Goal: Task Accomplishment & Management: Manage account settings

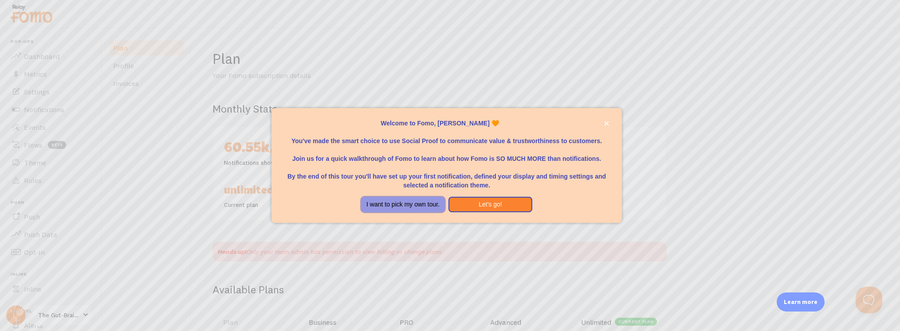
click at [398, 207] on button "I want to pick my own tour." at bounding box center [403, 205] width 84 height 16
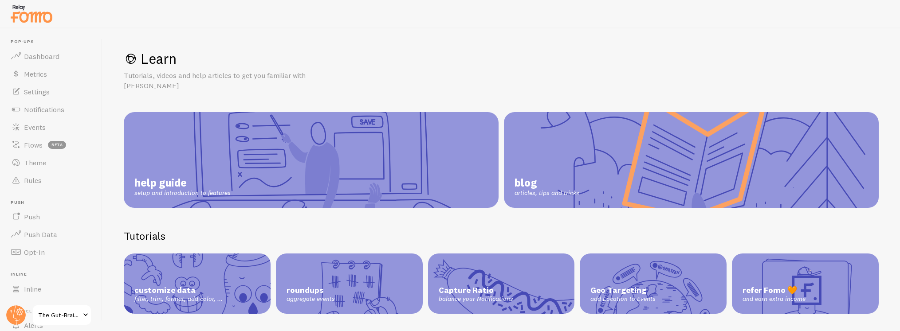
click at [75, 313] on span "The Gut-Brain Solution: New Frontiers" at bounding box center [59, 315] width 42 height 11
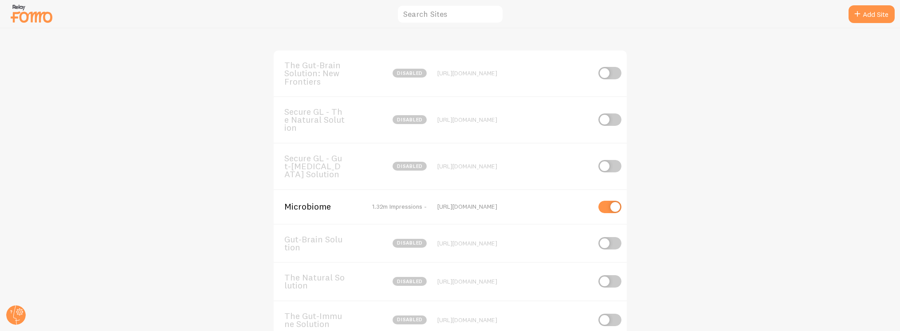
click at [304, 208] on span "Microbiome" at bounding box center [319, 207] width 71 height 8
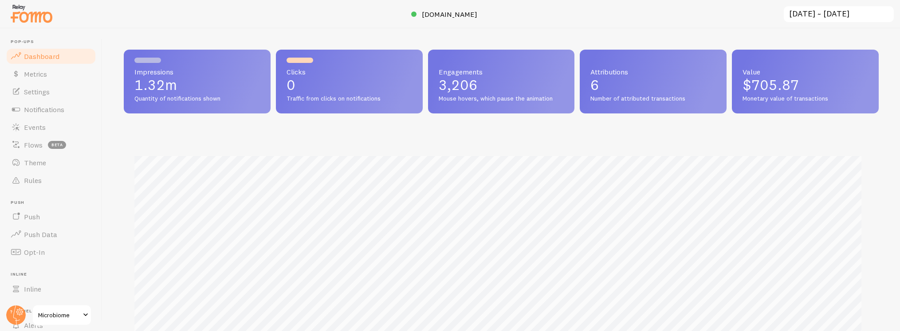
scroll to position [233, 748]
click at [46, 129] on link "Events" at bounding box center [50, 127] width 91 height 18
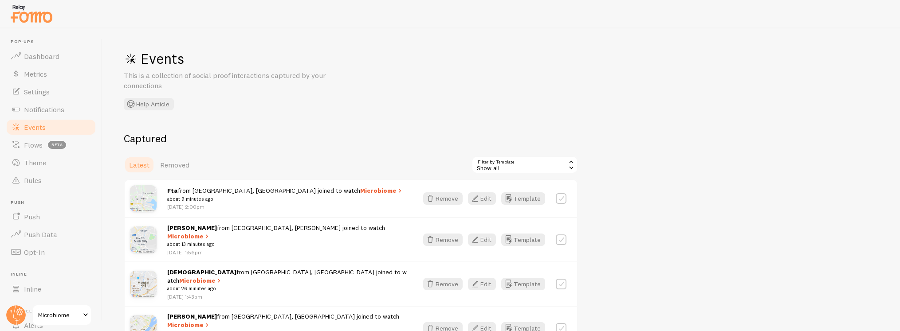
click at [516, 162] on div "Show all" at bounding box center [524, 165] width 106 height 18
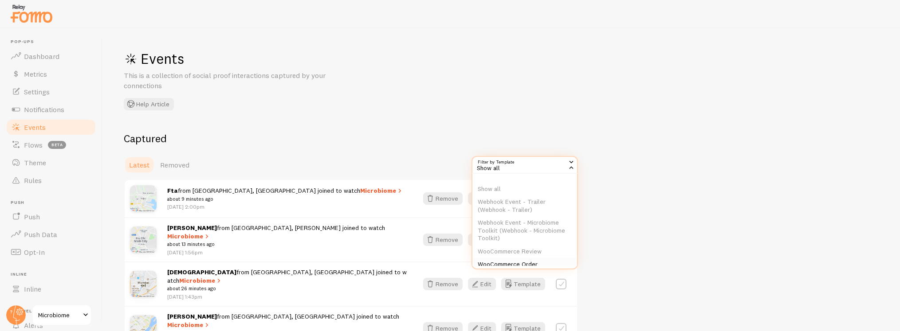
click at [530, 263] on li "WooCommerce Order" at bounding box center [524, 264] width 105 height 13
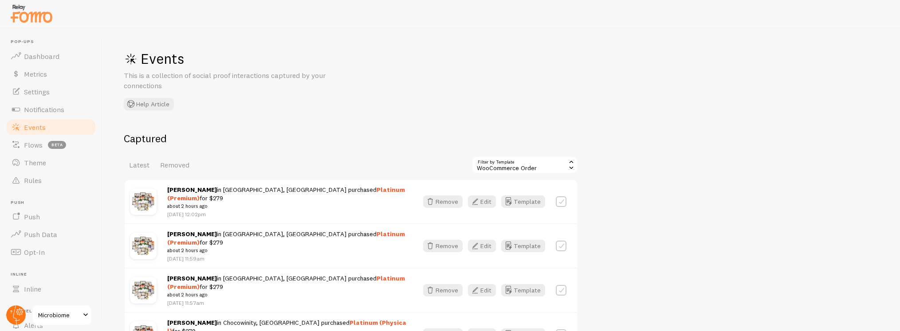
click at [21, 315] on circle at bounding box center [16, 316] width 20 height 20
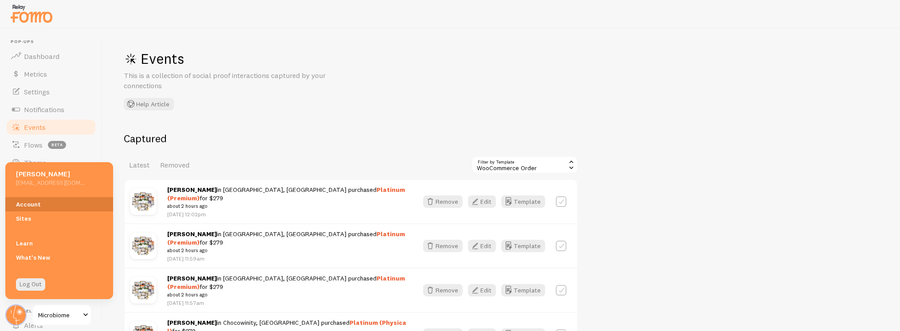
click at [42, 207] on link "Account" at bounding box center [59, 204] width 108 height 14
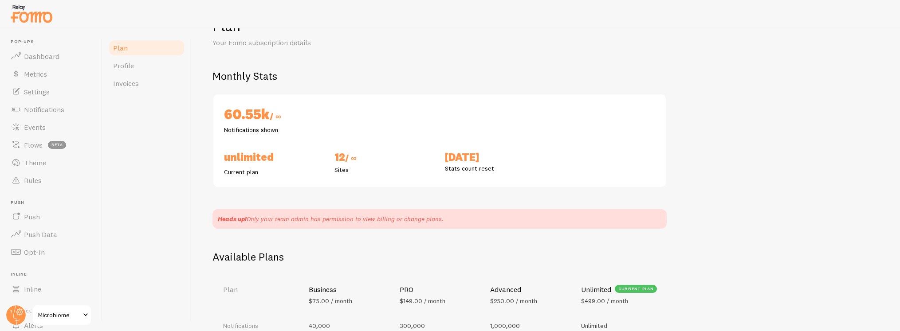
scroll to position [78, 0]
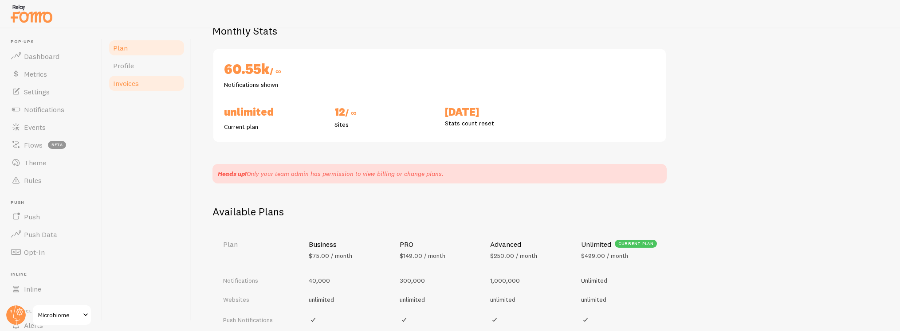
click at [128, 85] on span "Invoices" at bounding box center [126, 83] width 26 height 9
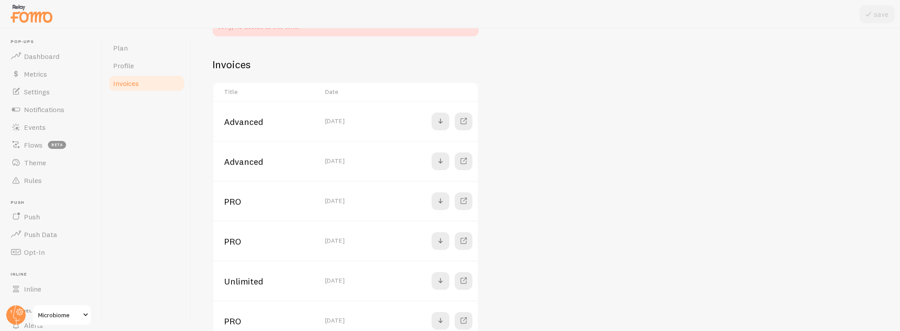
scroll to position [146, 0]
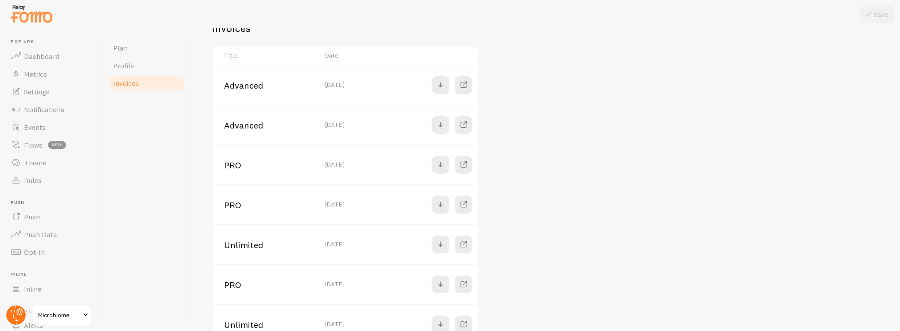
click at [12, 320] on circle at bounding box center [16, 316] width 20 height 20
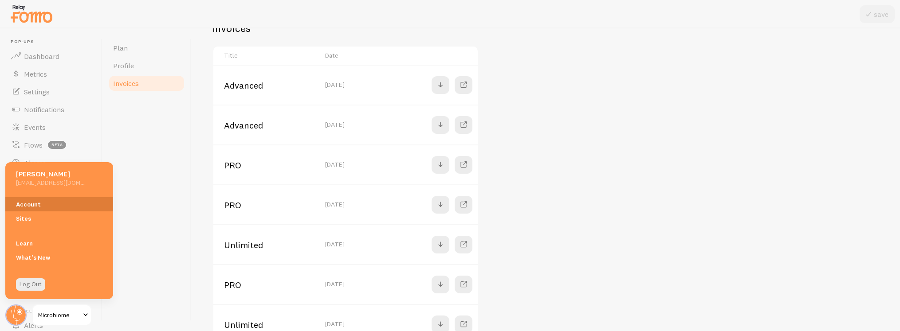
click at [45, 207] on link "Account" at bounding box center [59, 204] width 108 height 14
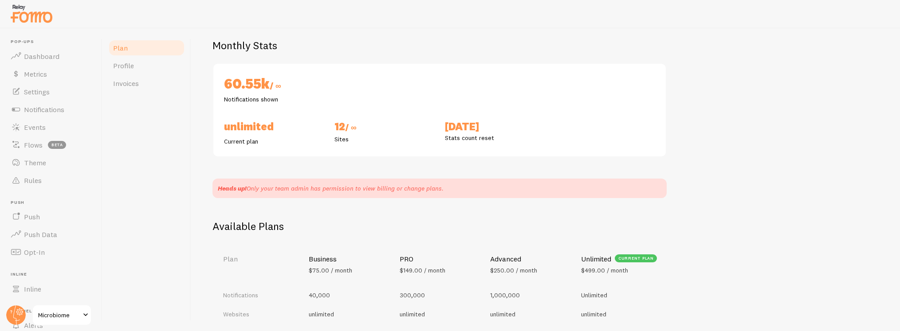
scroll to position [64, 0]
click at [133, 86] on span "Invoices" at bounding box center [126, 83] width 26 height 9
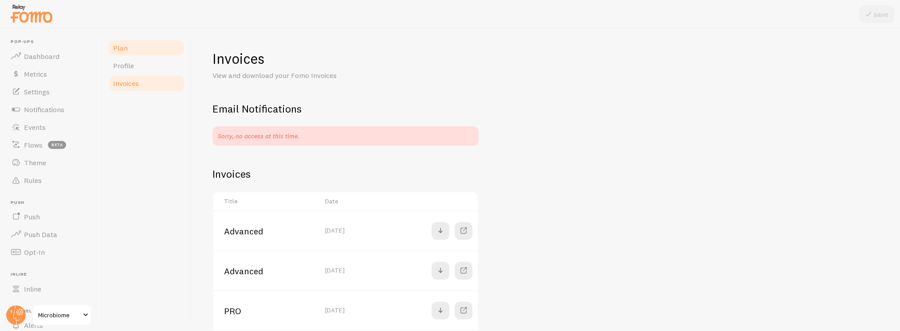
click at [127, 52] on link "Plan" at bounding box center [147, 48] width 78 height 18
